Goal: Information Seeking & Learning: Learn about a topic

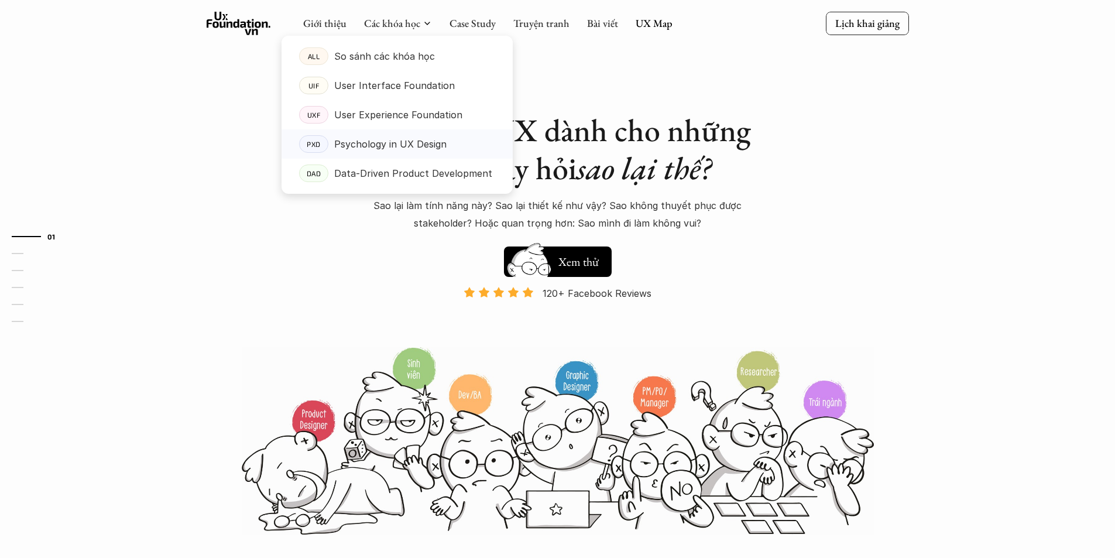
click at [447, 141] on div "Psychology in UX Design" at bounding box center [414, 144] width 161 height 18
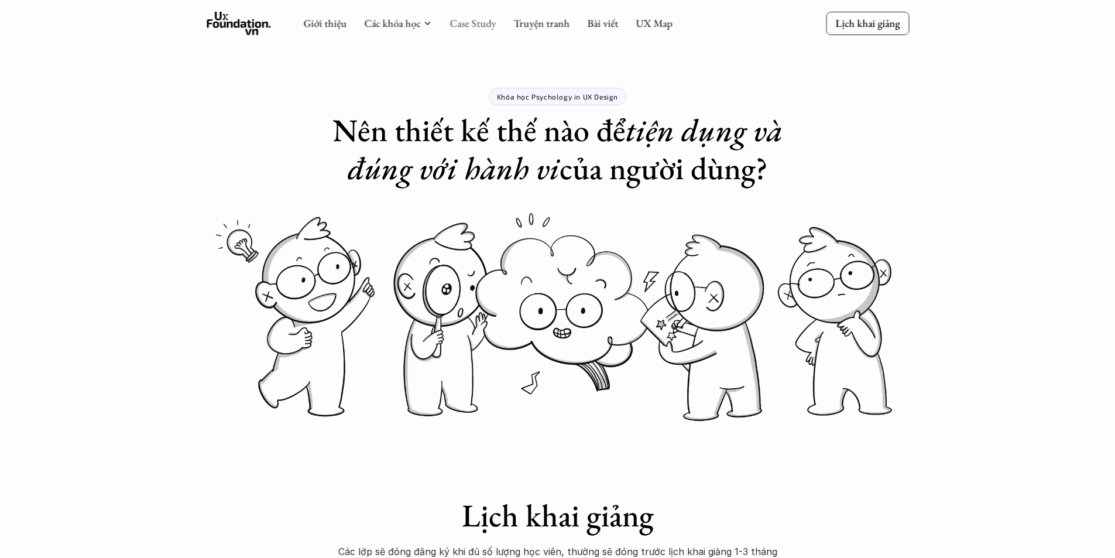
click at [476, 20] on link "Case Study" at bounding box center [473, 22] width 46 height 13
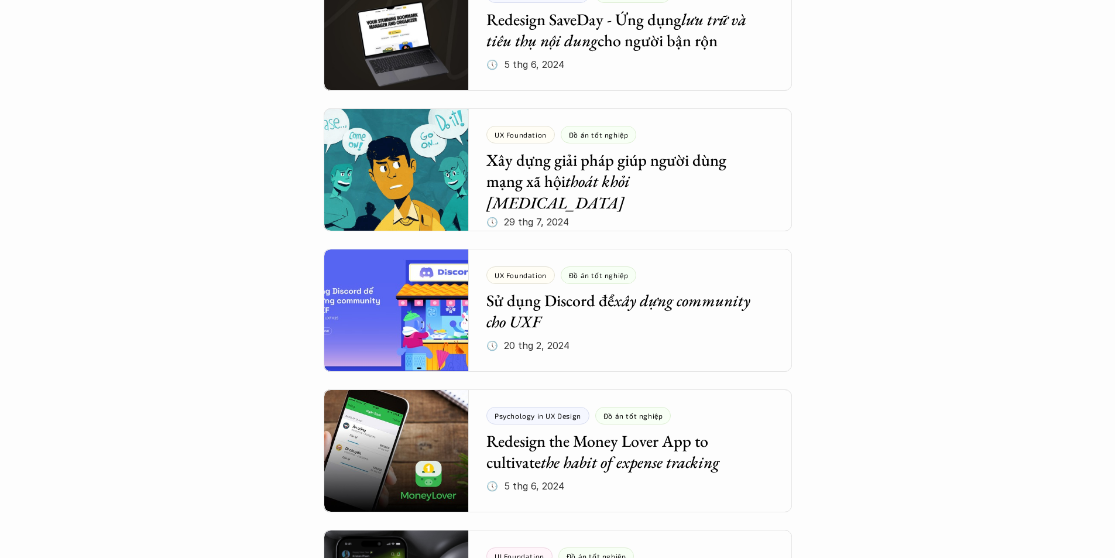
scroll to position [1405, 0]
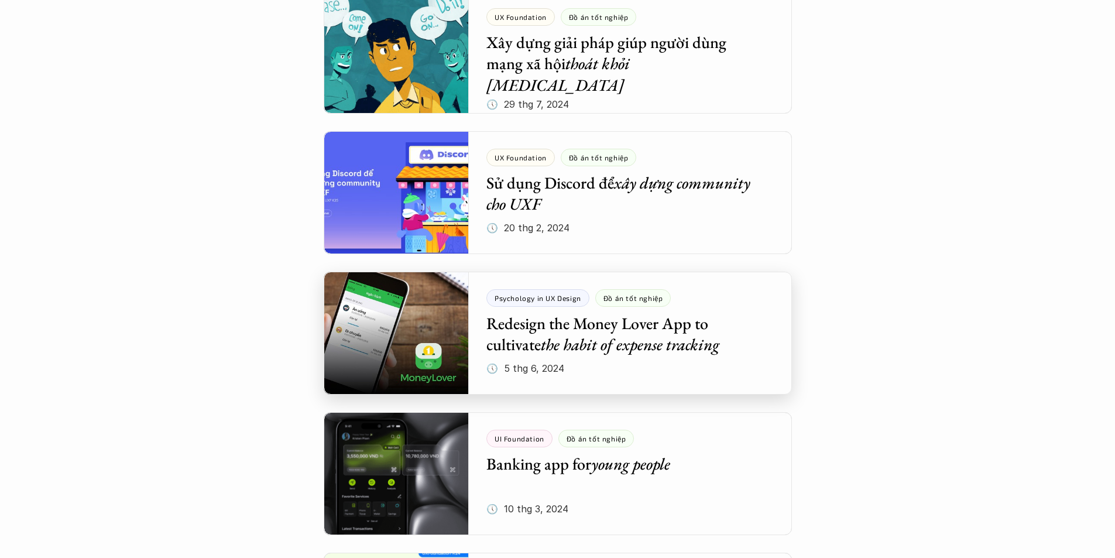
click at [737, 322] on div at bounding box center [558, 333] width 468 height 123
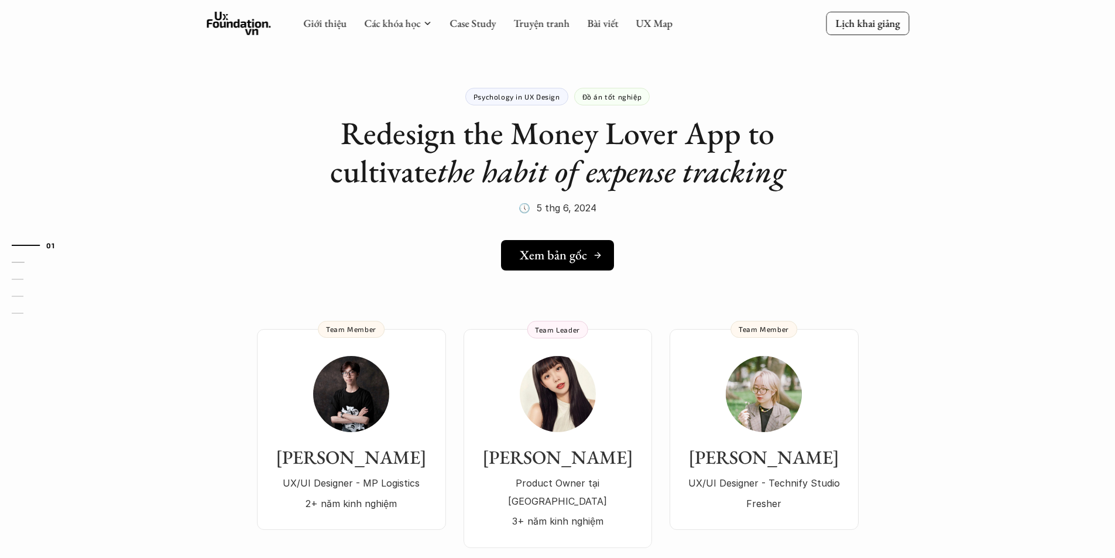
click at [576, 245] on link "Xem bản gốc" at bounding box center [557, 255] width 113 height 30
click at [481, 25] on link "Case Study" at bounding box center [473, 22] width 46 height 13
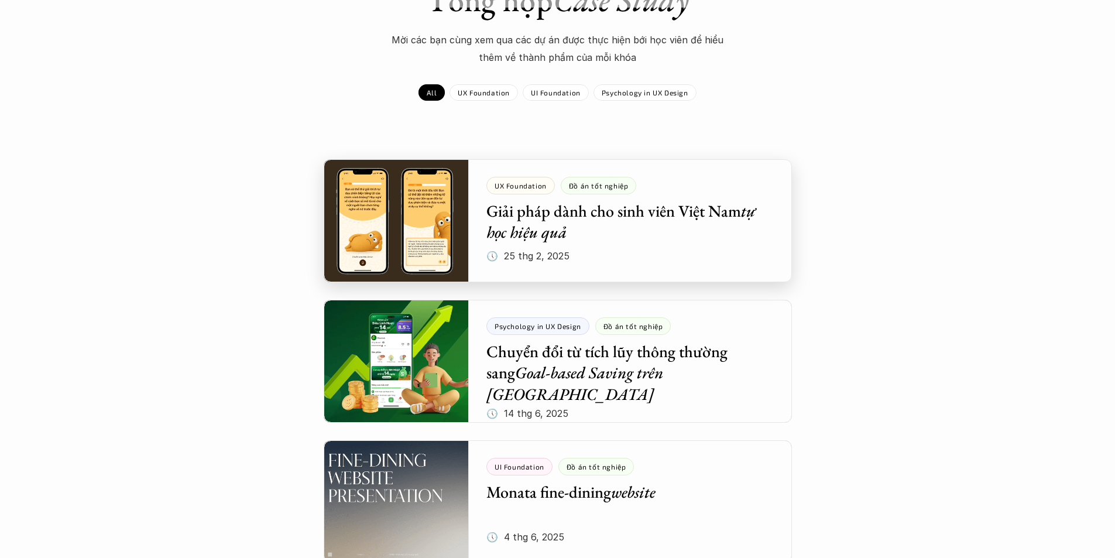
scroll to position [117, 0]
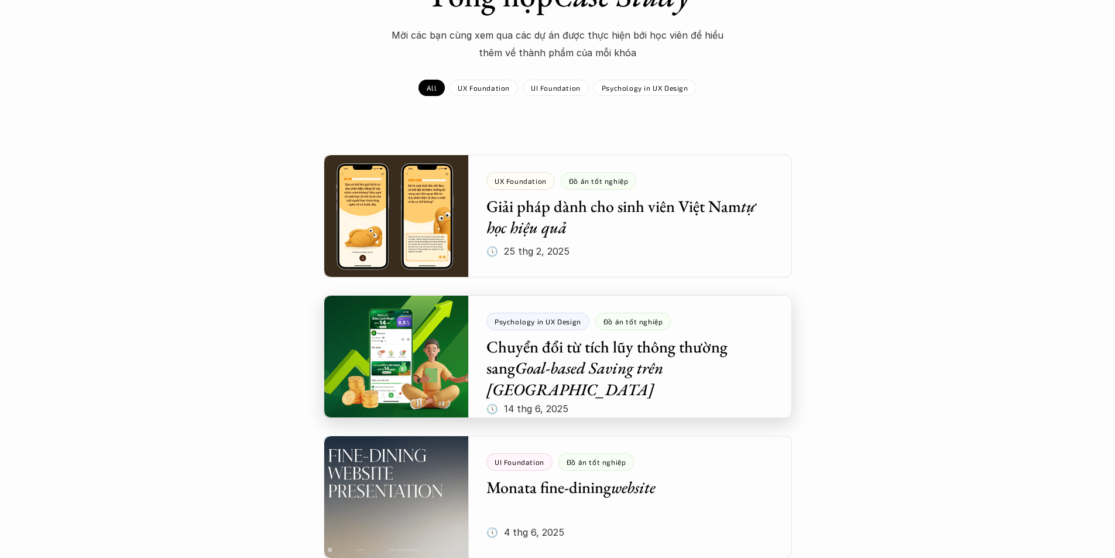
click at [704, 390] on div at bounding box center [558, 356] width 468 height 123
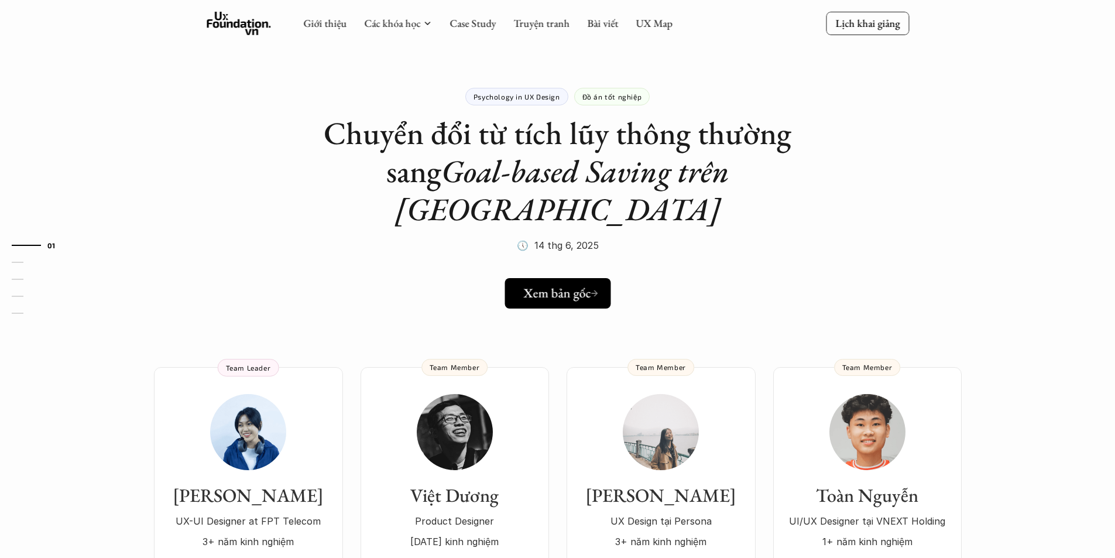
click at [545, 286] on h5 "Xem bản gốc" at bounding box center [553, 293] width 67 height 15
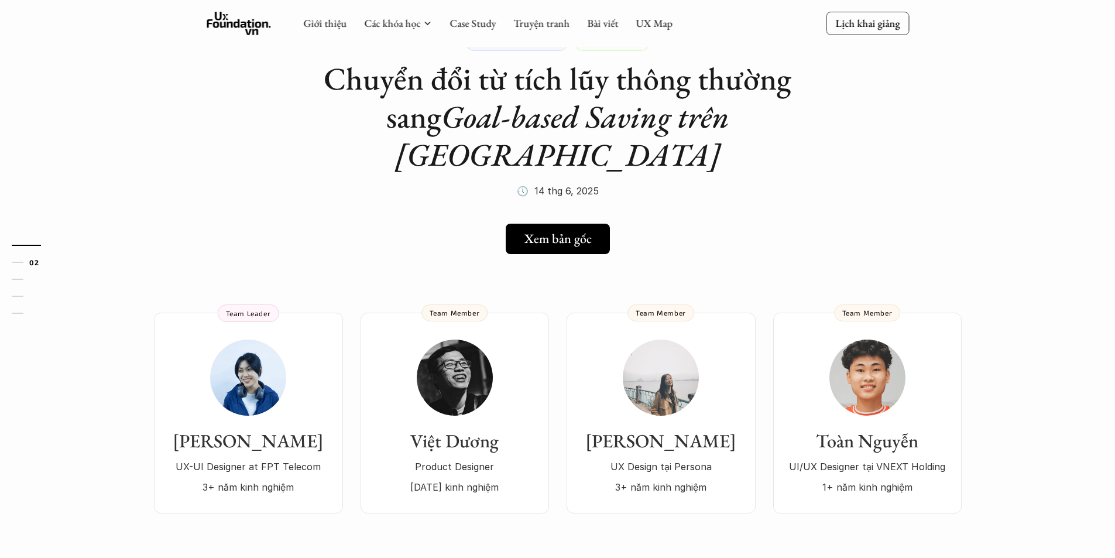
scroll to position [59, 0]
